Goal: Transaction & Acquisition: Purchase product/service

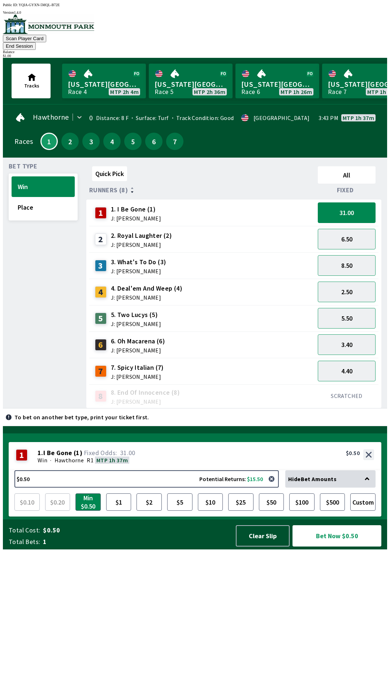
scroll to position [0, 331]
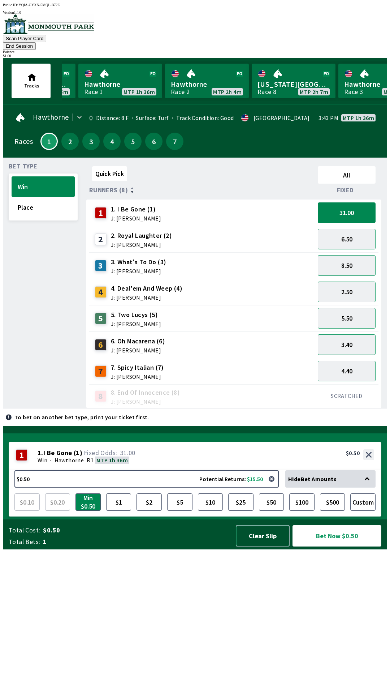
click at [258, 546] on button "Clear Slip" at bounding box center [263, 535] width 54 height 21
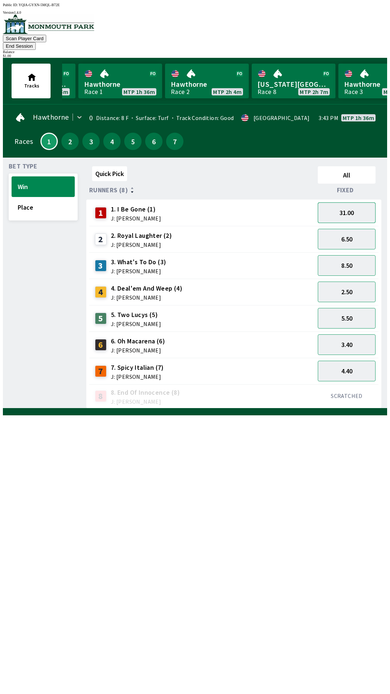
click at [336, 205] on button "31.00" at bounding box center [347, 212] width 58 height 21
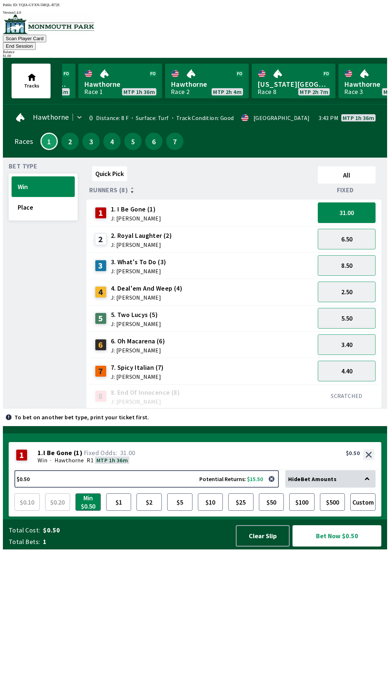
click at [315, 546] on button "Bet Now $0.50" at bounding box center [337, 535] width 89 height 21
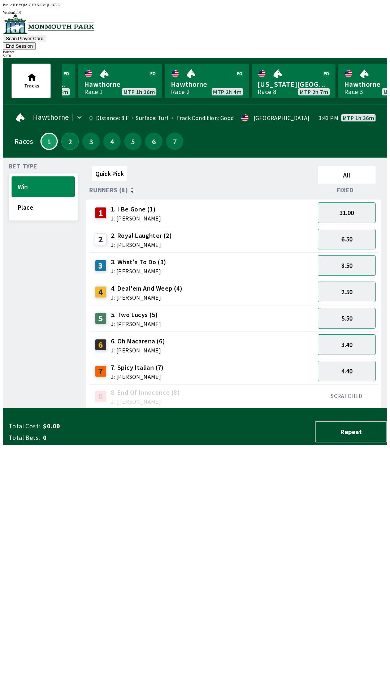
click at [72, 133] on button "2" at bounding box center [69, 141] width 17 height 17
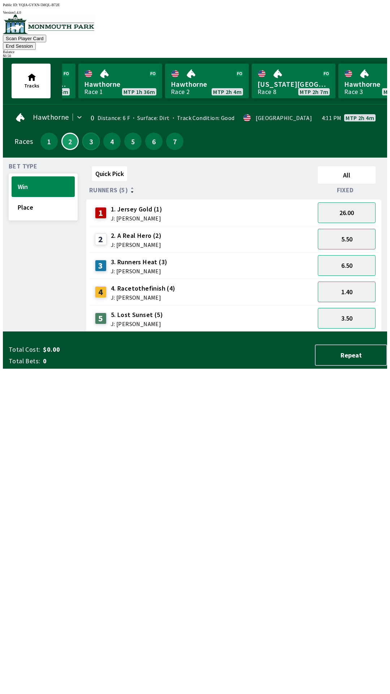
click at [86, 133] on button "3" at bounding box center [90, 141] width 17 height 17
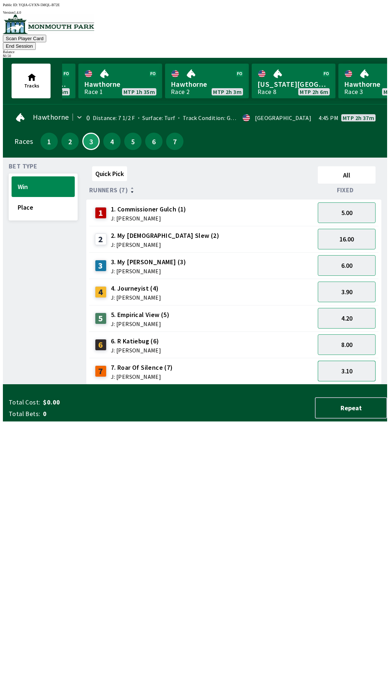
click at [345, 361] on button "3.10" at bounding box center [347, 371] width 58 height 21
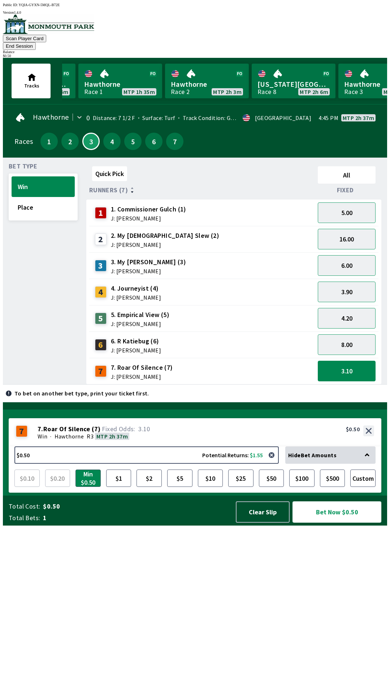
click at [322, 523] on button "Bet Now $0.50" at bounding box center [337, 511] width 89 height 21
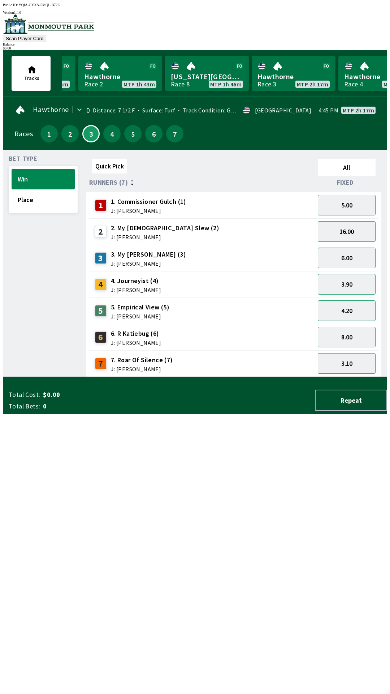
click at [30, 77] on span "Tracks" at bounding box center [32, 73] width 28 height 22
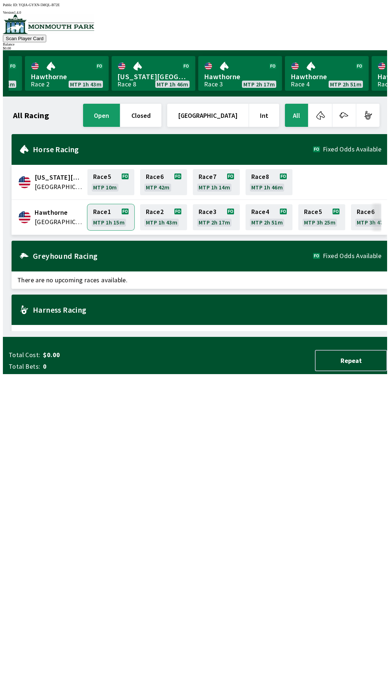
click at [107, 212] on link "Race 1 MTP 1h 15m" at bounding box center [110, 217] width 47 height 26
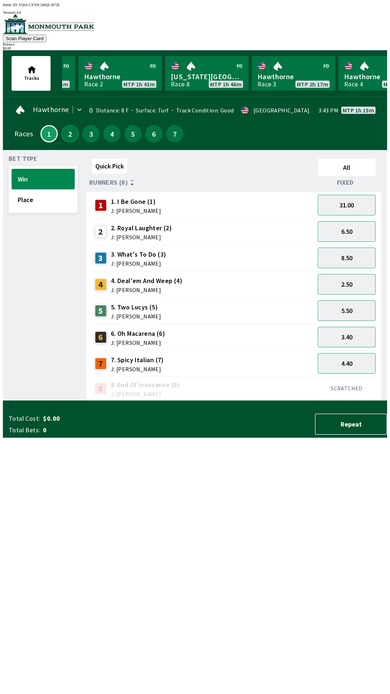
click at [61, 132] on button "2" at bounding box center [69, 133] width 17 height 17
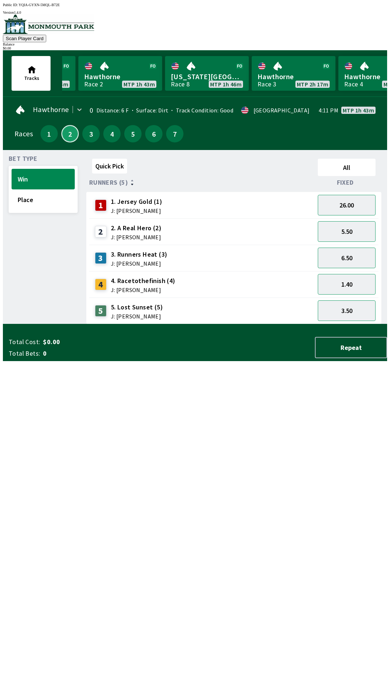
click at [67, 137] on button "2" at bounding box center [69, 133] width 17 height 17
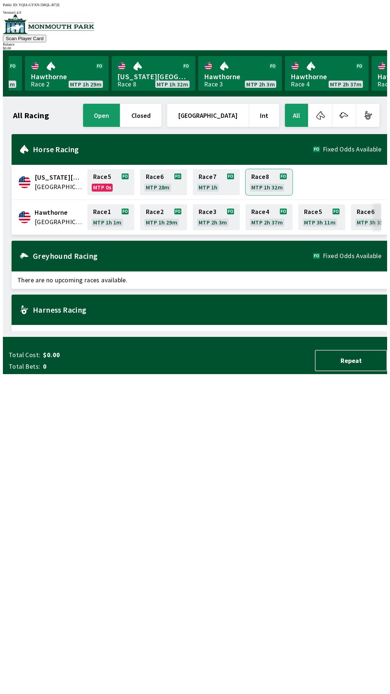
click at [262, 176] on link "Race 8 MTP 1h 32m" at bounding box center [269, 182] width 47 height 26
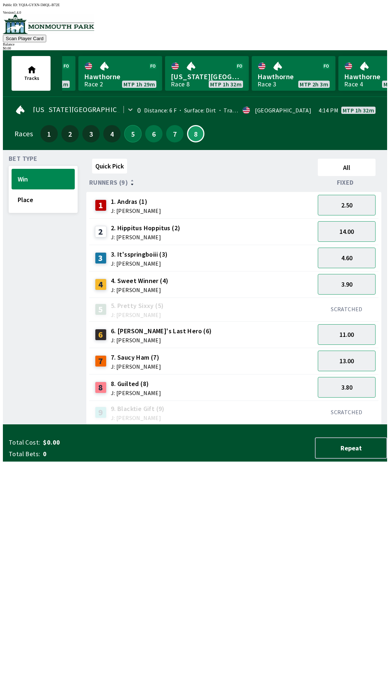
click at [127, 129] on button "5" at bounding box center [132, 133] width 17 height 17
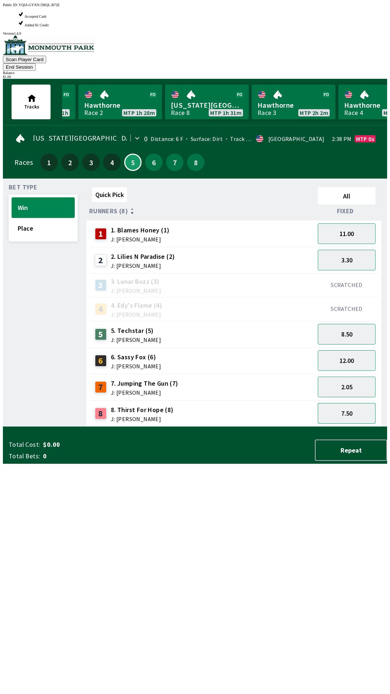
click at [340, 403] on button "7.50" at bounding box center [347, 413] width 58 height 21
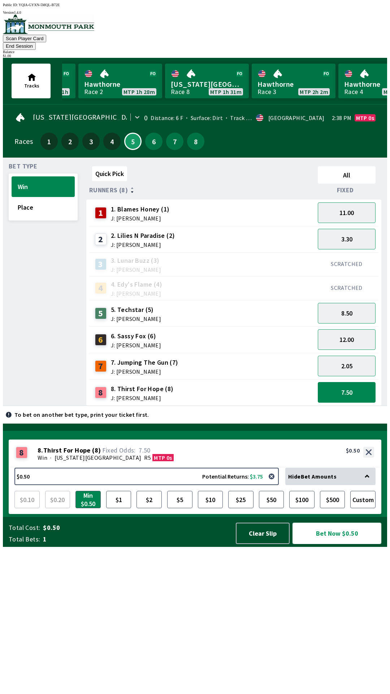
click at [323, 544] on button "Bet Now $0.50" at bounding box center [337, 533] width 89 height 21
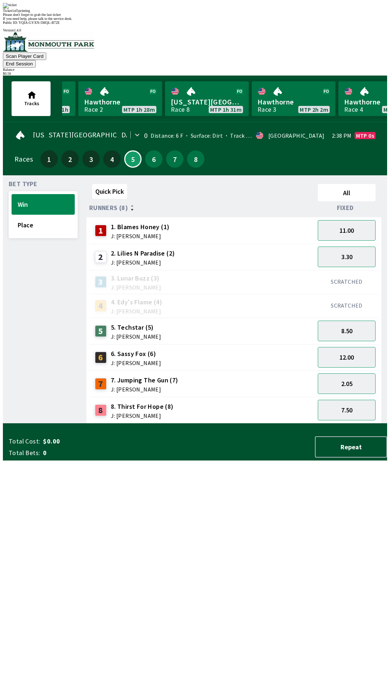
click at [101, 21] on div "Ticket 1 of 1 printing Please don't forget to grab the last ticket If you need …" at bounding box center [195, 12] width 385 height 18
click at [111, 21] on div "Ticket 1 of 1 printing Please don't forget to grab the last ticket If you need …" at bounding box center [195, 12] width 385 height 18
click at [89, 21] on div "Ticket 1 of 1 printing Please don't forget to grab the last ticket If you need …" at bounding box center [195, 12] width 385 height 18
click at [131, 150] on button "5" at bounding box center [132, 158] width 17 height 17
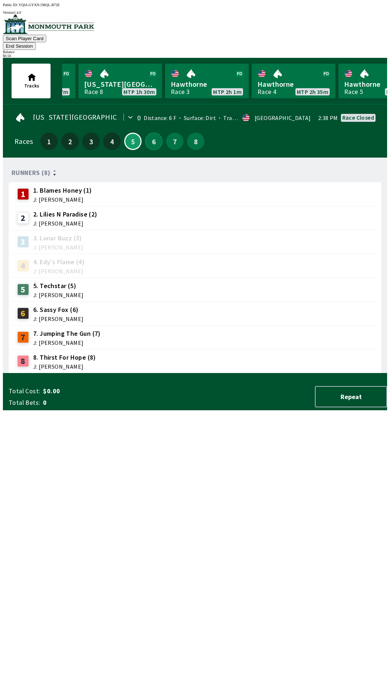
click at [151, 133] on button "6" at bounding box center [153, 141] width 17 height 17
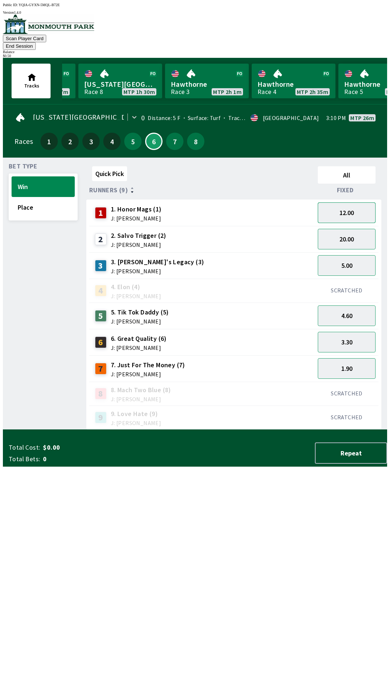
click at [361, 209] on button "12.00" at bounding box center [347, 212] width 58 height 21
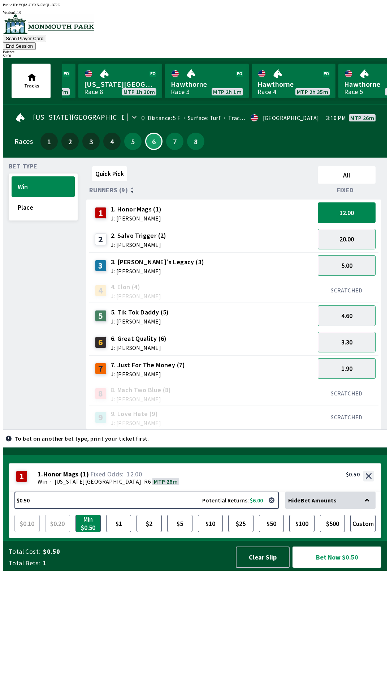
click at [339, 568] on button "Bet Now $0.50" at bounding box center [337, 556] width 89 height 21
